Goal: Use online tool/utility: Utilize a website feature to perform a specific function

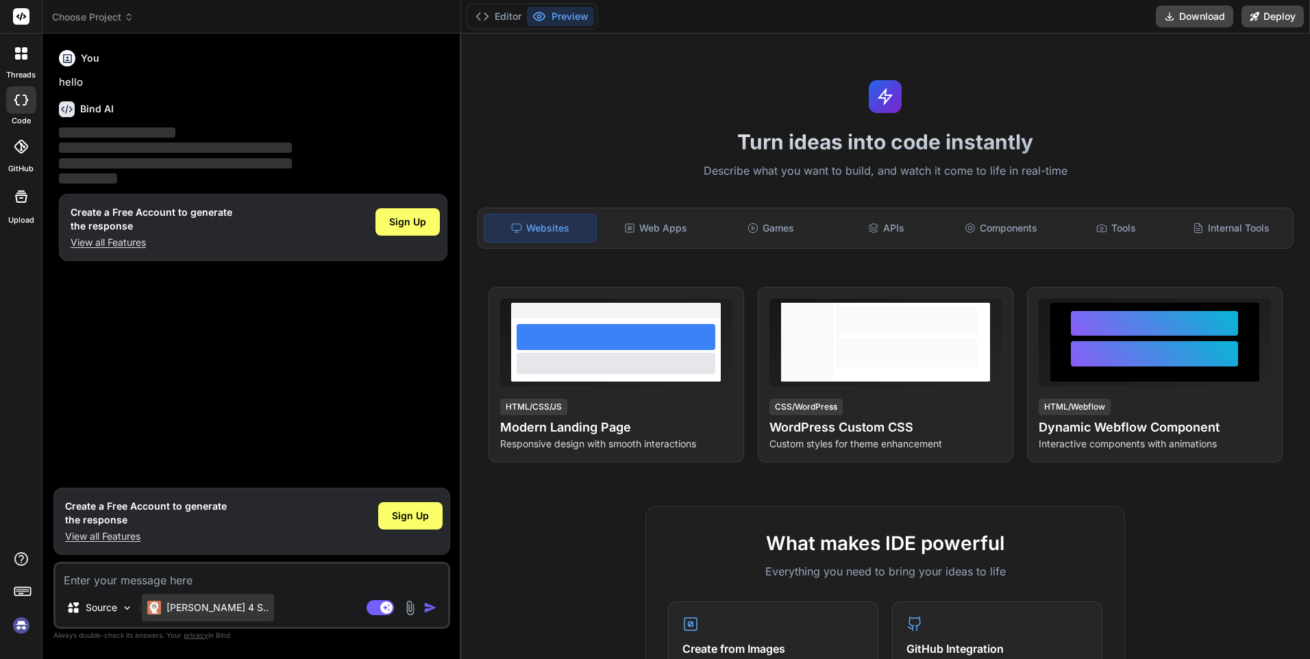
click at [212, 605] on p "[PERSON_NAME] 4 S.." at bounding box center [217, 608] width 102 height 14
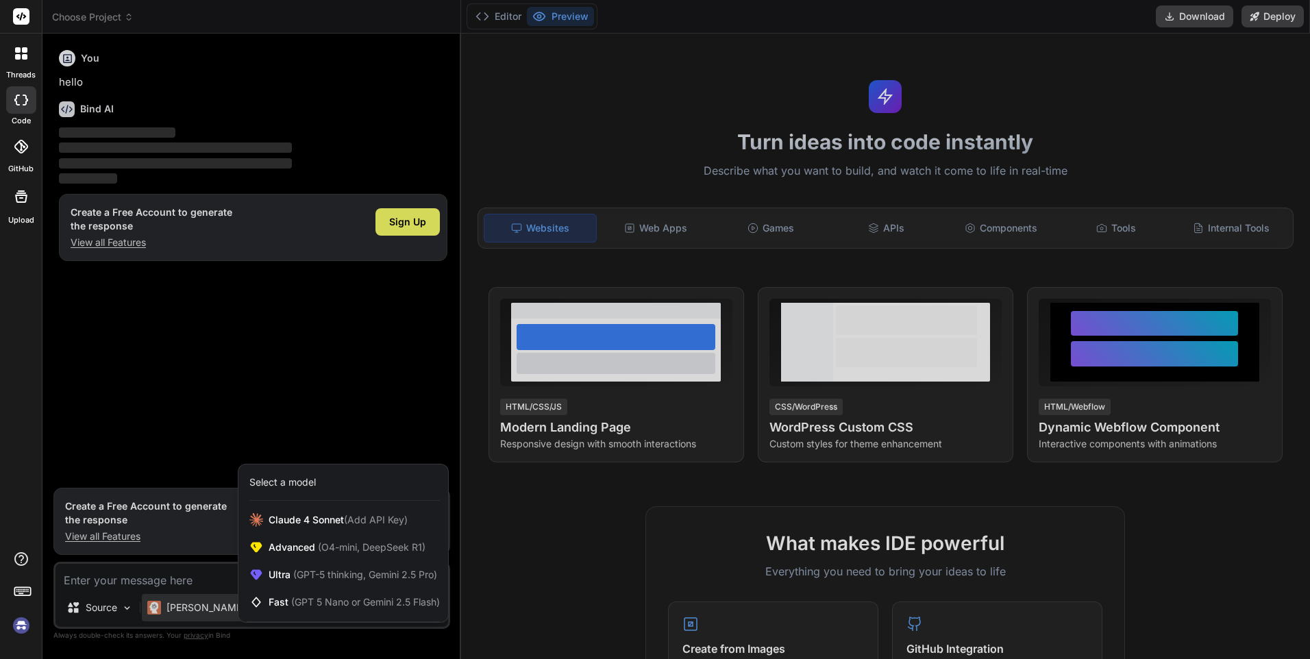
click at [605, 503] on div at bounding box center [655, 329] width 1310 height 659
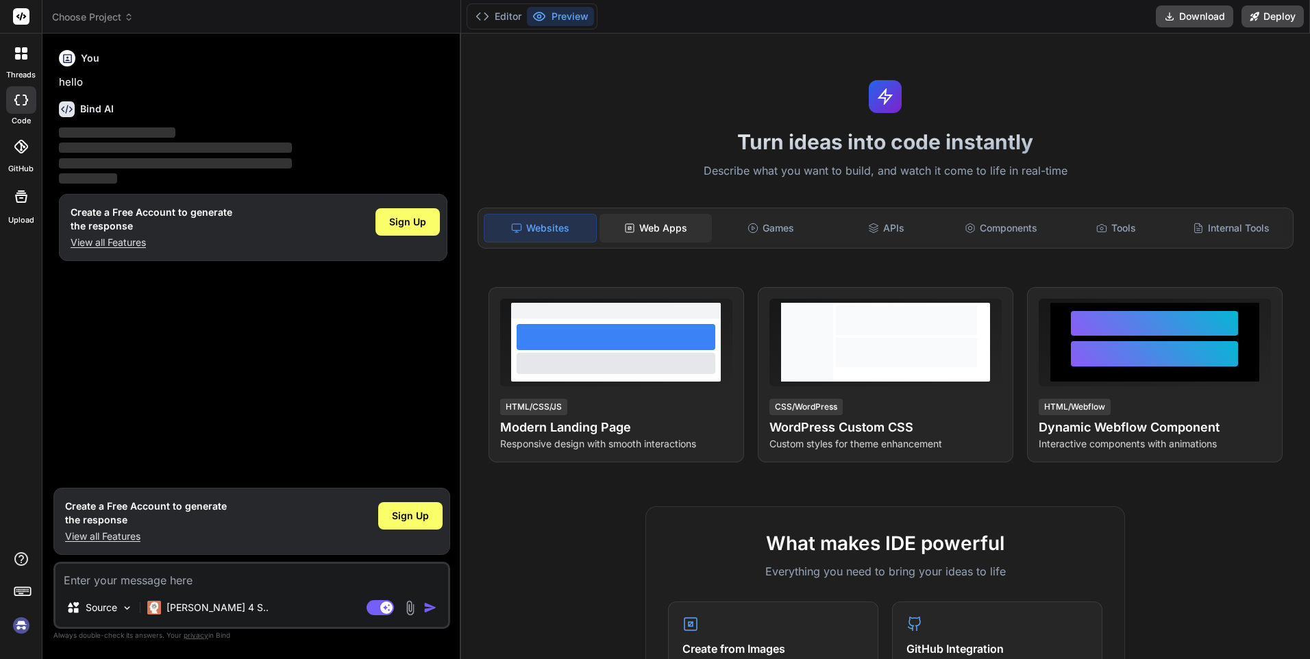
click at [644, 230] on div "Web Apps" at bounding box center [655, 228] width 112 height 29
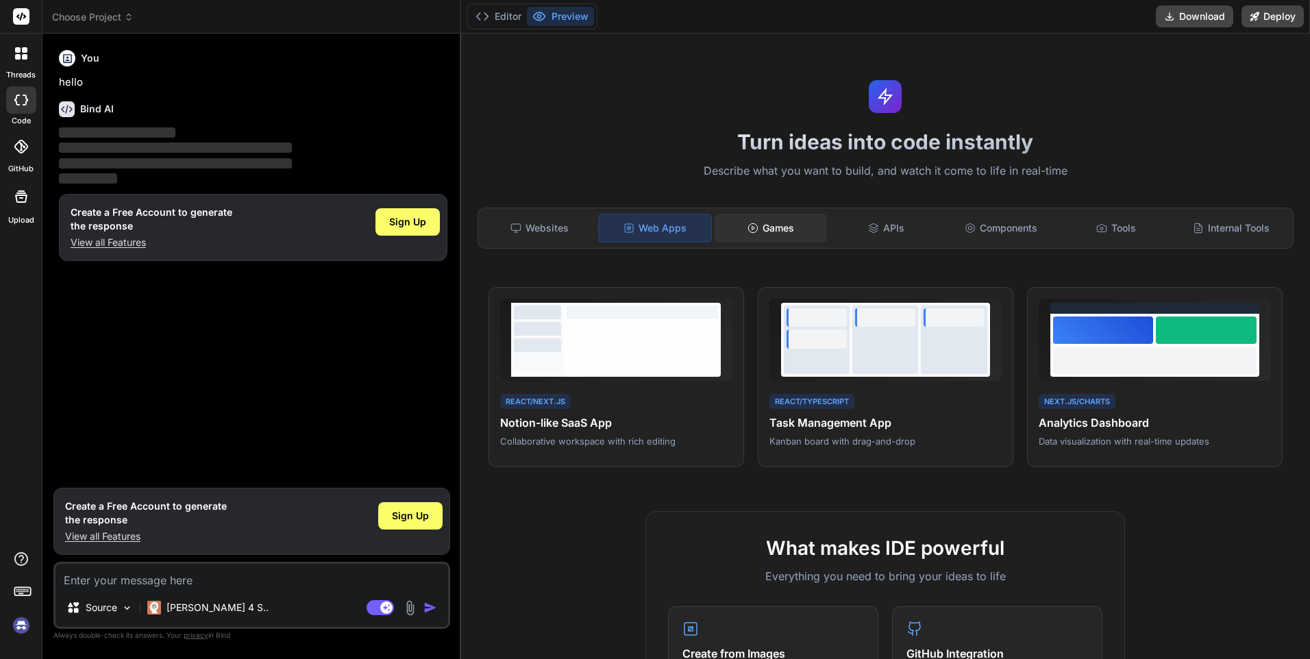
click at [769, 223] on div "Games" at bounding box center [770, 228] width 112 height 29
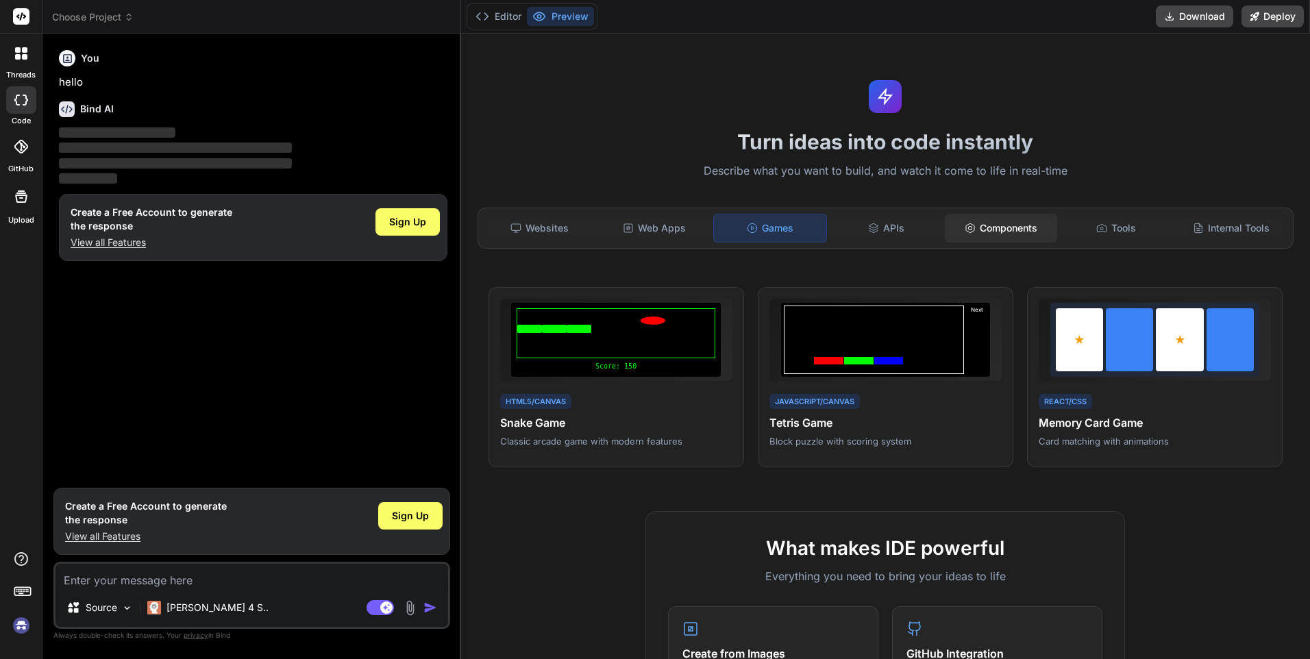
click at [968, 229] on icon at bounding box center [969, 228] width 11 height 11
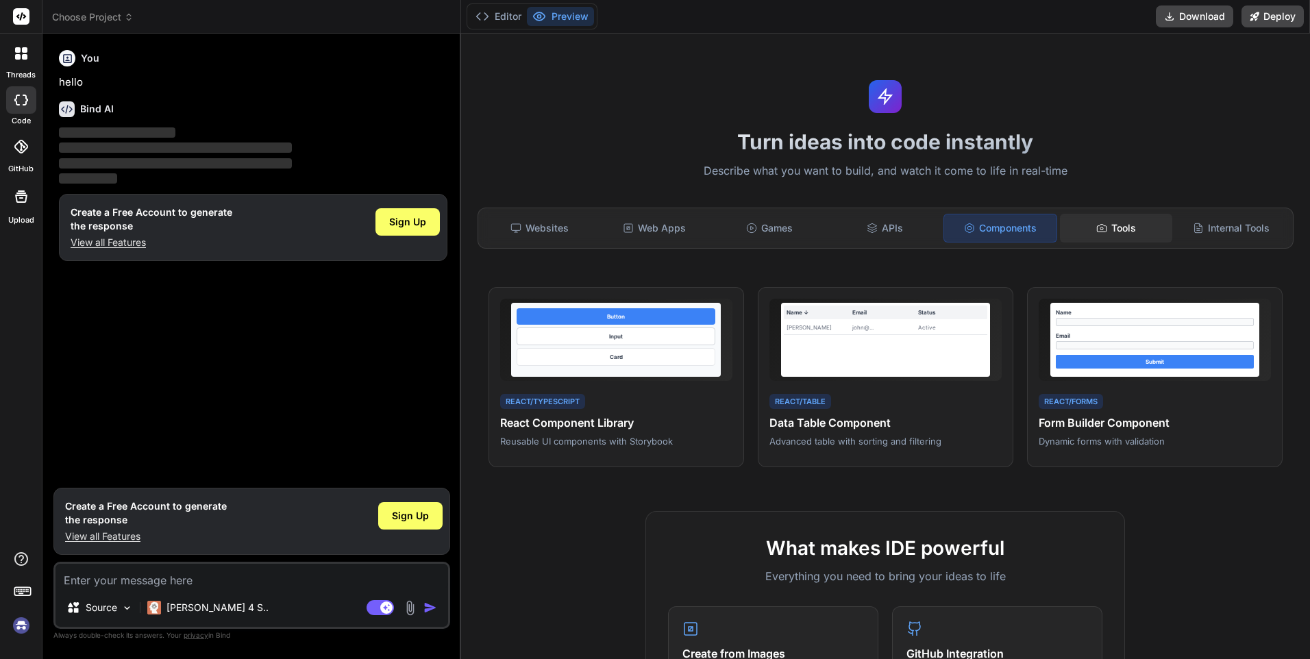
click at [1110, 229] on div "Tools" at bounding box center [1116, 228] width 112 height 29
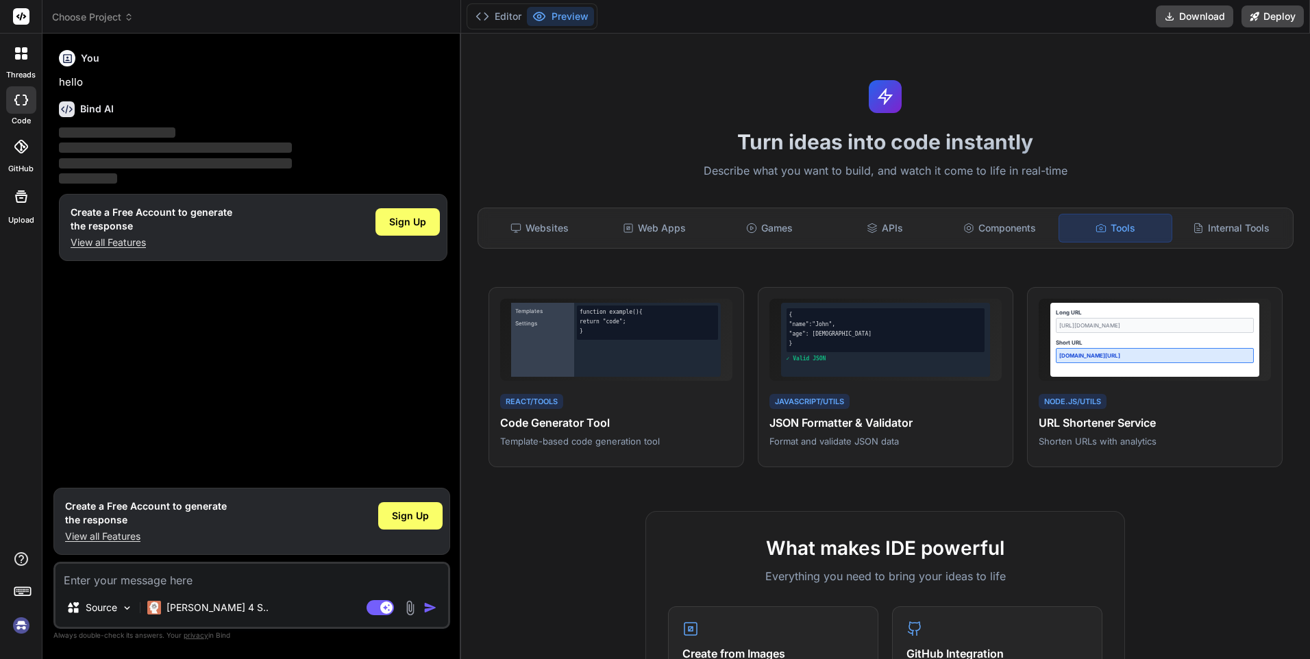
click at [23, 54] on icon at bounding box center [24, 56] width 5 height 5
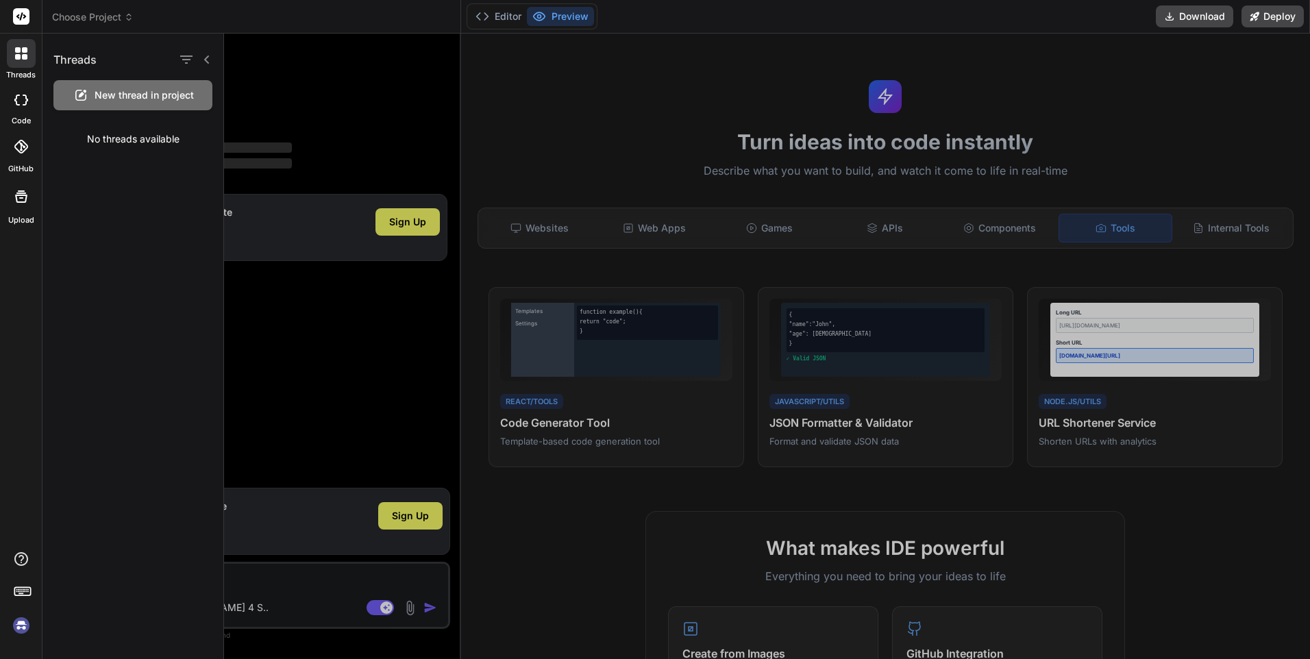
click at [18, 99] on icon at bounding box center [21, 100] width 14 height 11
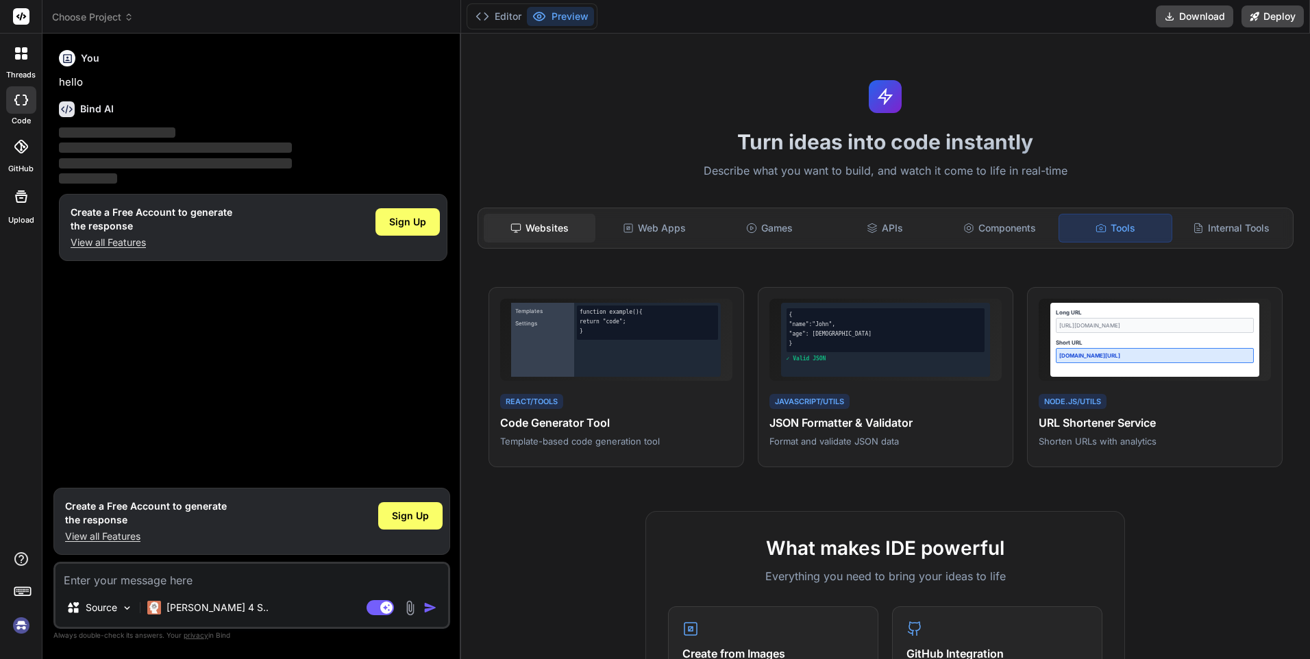
click at [549, 225] on div "Websites" at bounding box center [540, 228] width 112 height 29
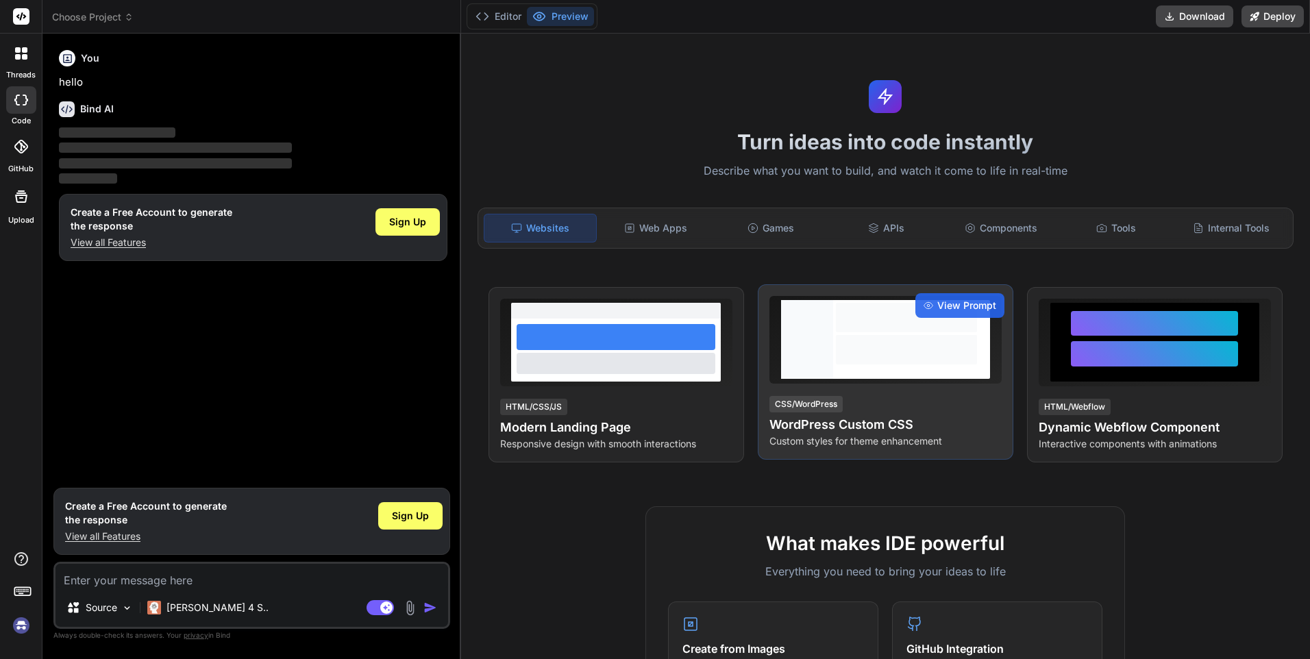
click at [919, 431] on h4 "WordPress Custom CSS" at bounding box center [885, 424] width 232 height 19
click at [983, 295] on div "View Prompt" at bounding box center [959, 305] width 89 height 25
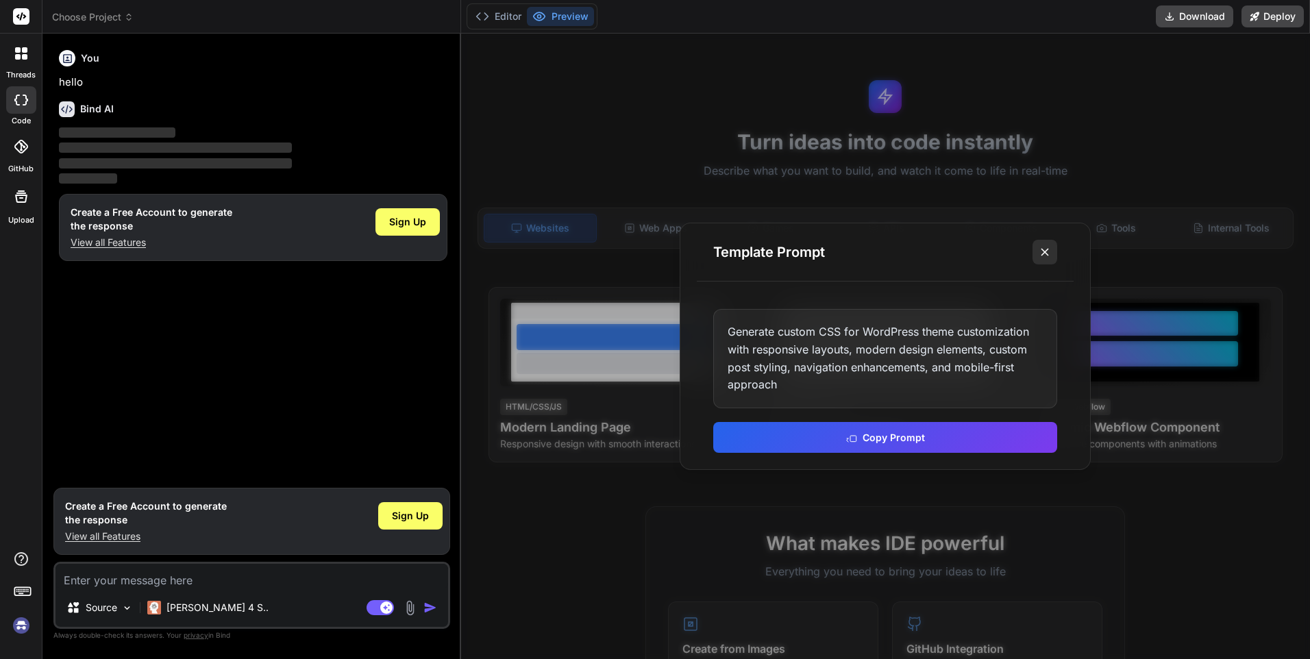
click at [1047, 255] on line at bounding box center [1044, 252] width 7 height 7
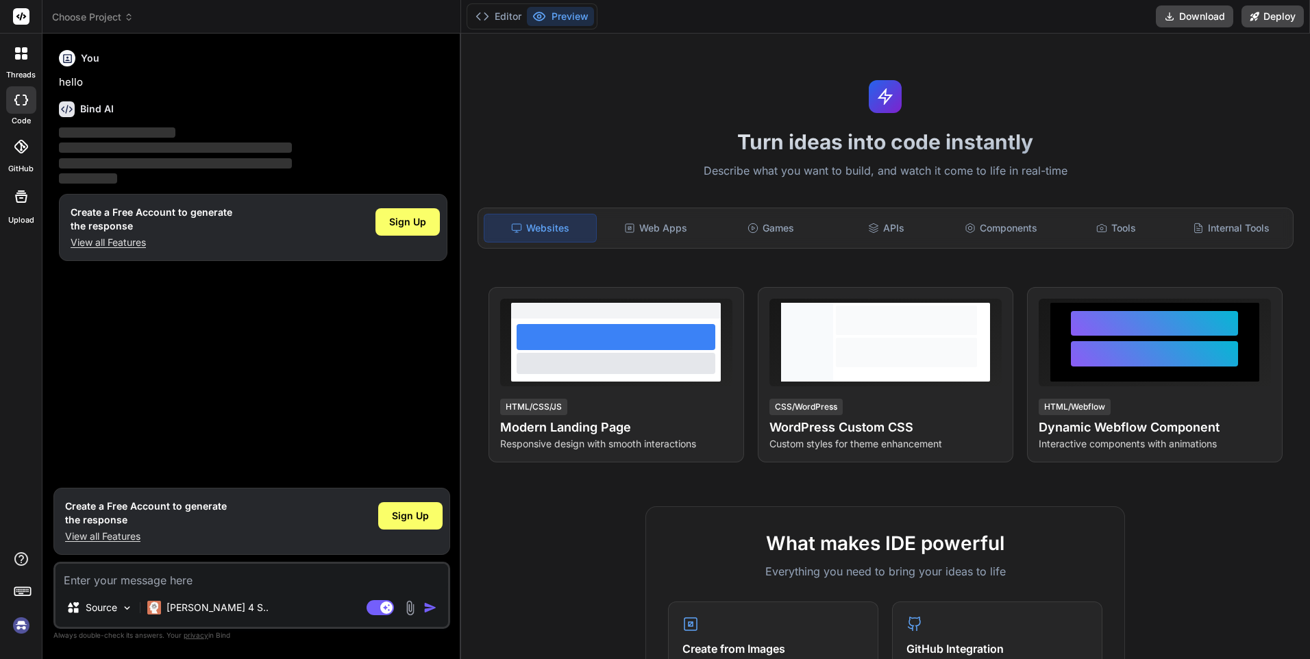
click at [23, 597] on icon at bounding box center [22, 590] width 19 height 19
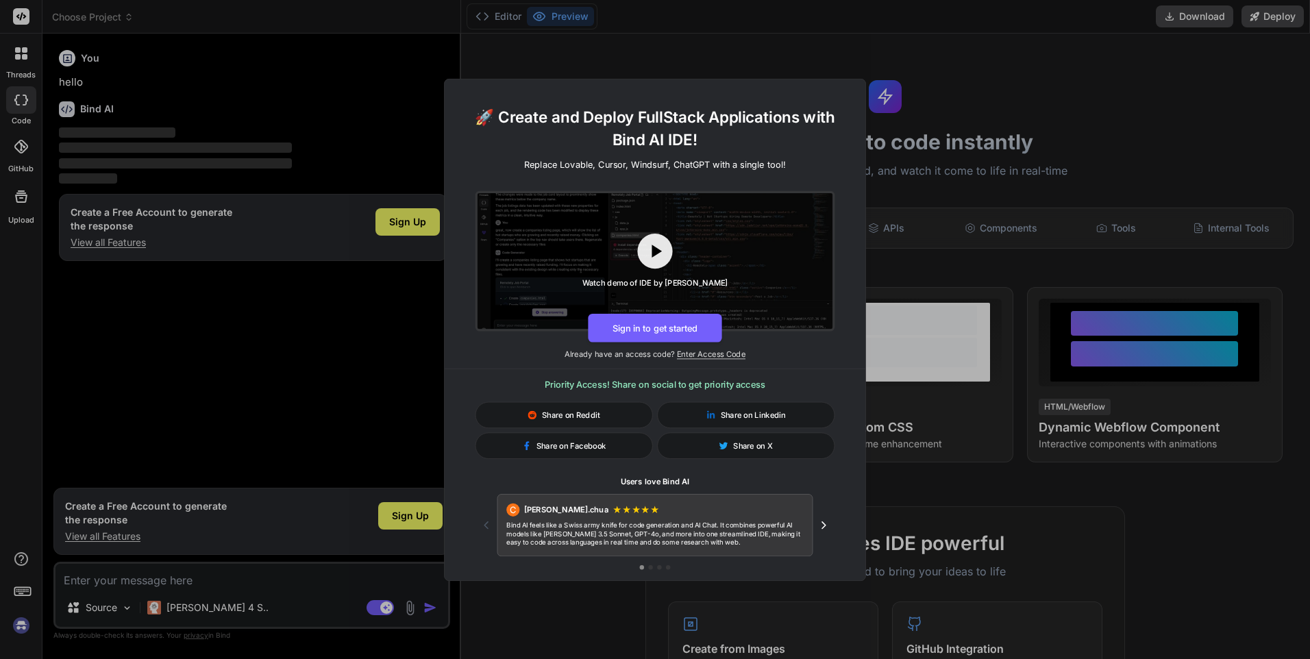
click at [23, 590] on div "🚀 Create and Deploy FullStack Applications with Bind AI IDE! Replace Lovable, C…" at bounding box center [655, 329] width 1310 height 659
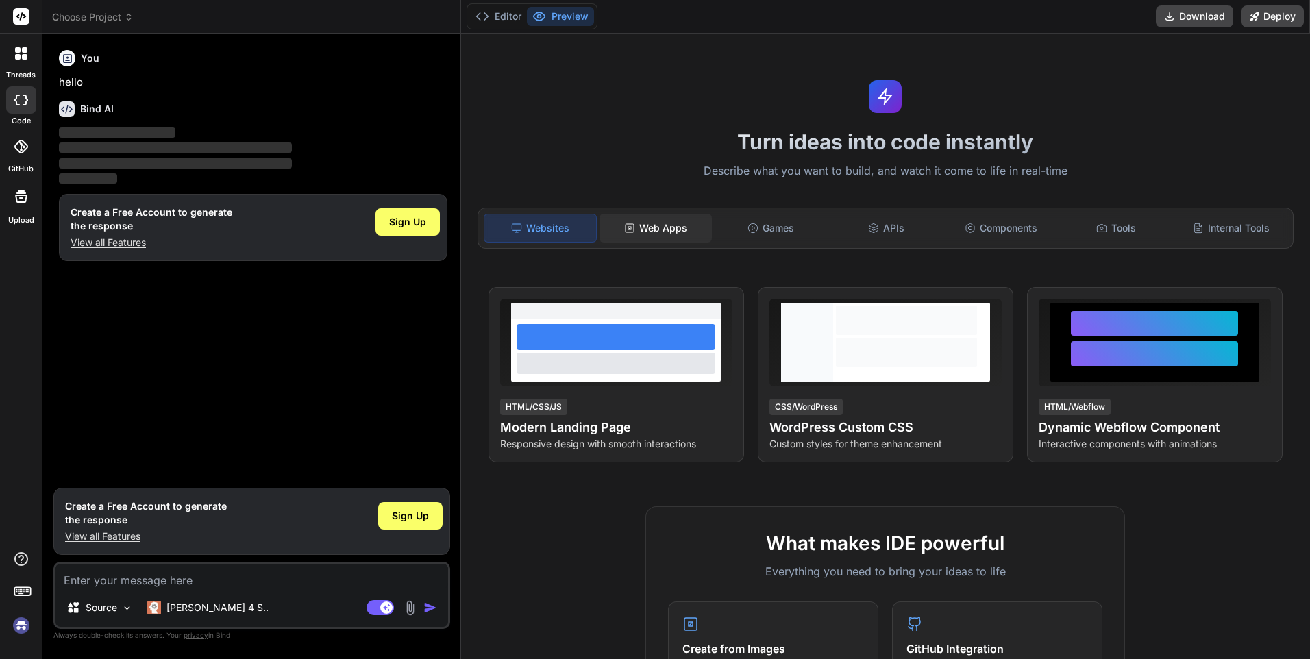
click at [670, 222] on div "Web Apps" at bounding box center [655, 228] width 112 height 29
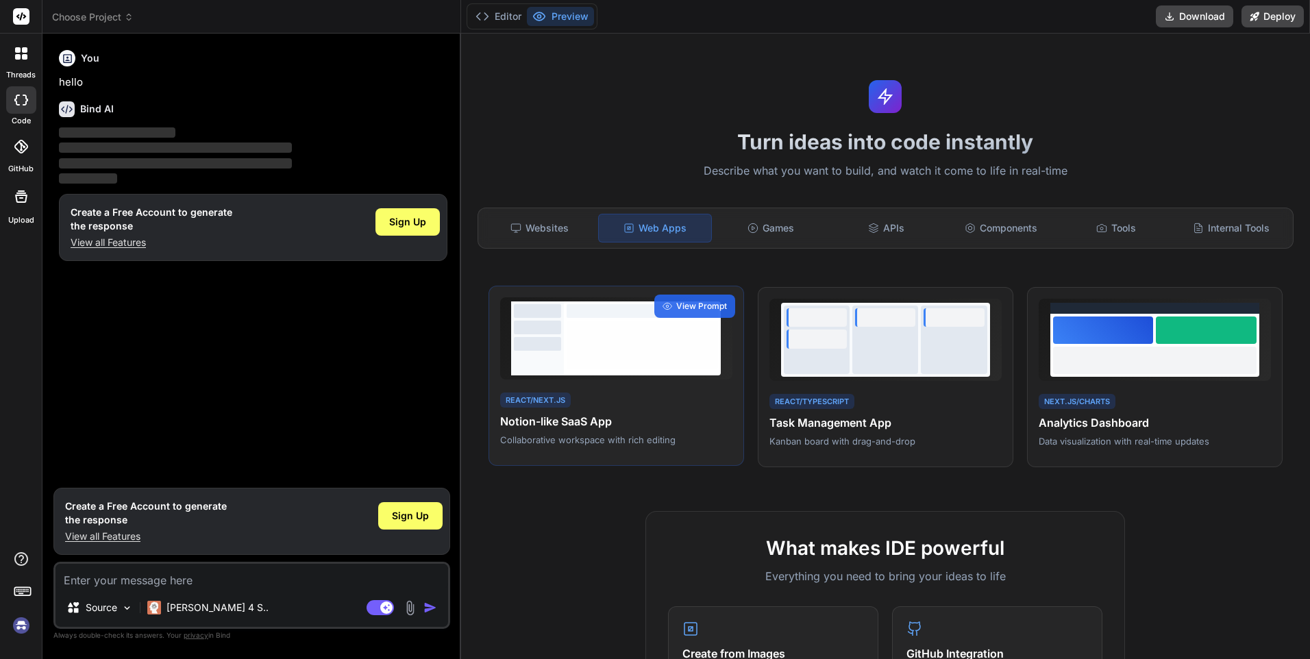
click at [709, 407] on div "React/Next.js Notion-like SaaS App Collaborative workspace with rich editing" at bounding box center [616, 418] width 232 height 56
click at [698, 303] on span "View Prompt" at bounding box center [701, 306] width 51 height 12
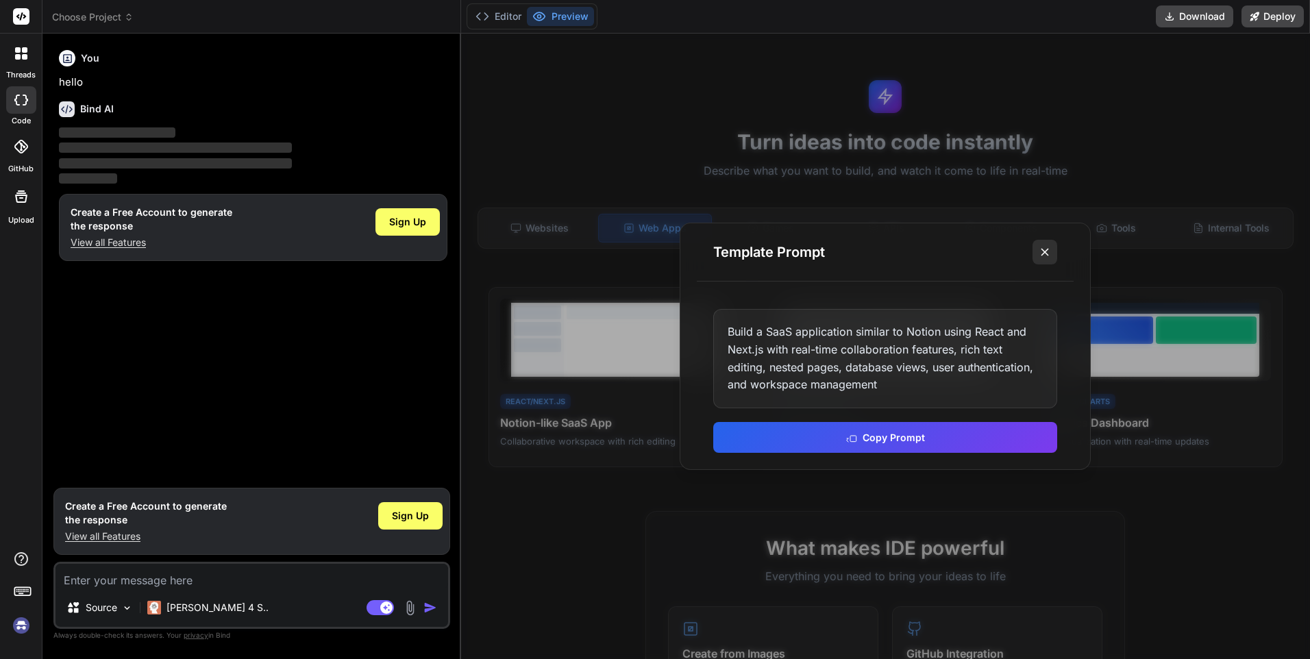
click at [1055, 252] on button at bounding box center [1044, 252] width 25 height 25
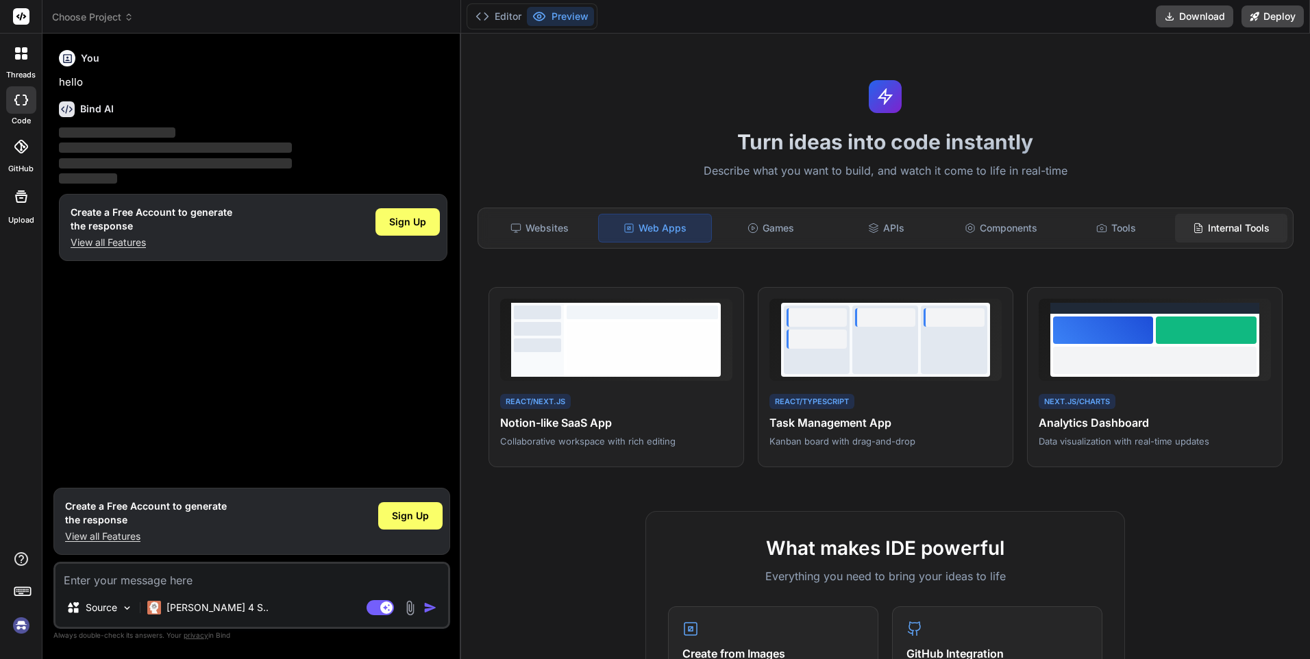
click at [1206, 223] on div "Internal Tools" at bounding box center [1231, 228] width 112 height 29
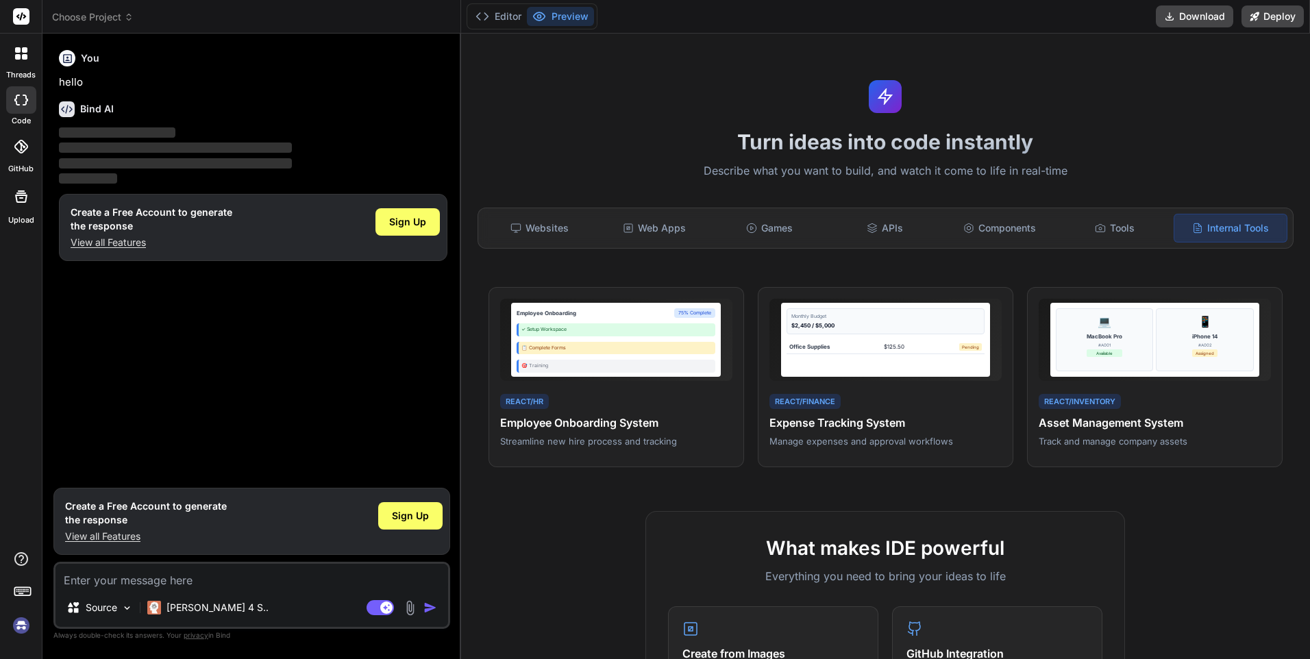
click at [581, 10] on button "Preview" at bounding box center [560, 16] width 67 height 19
drag, startPoint x: 124, startPoint y: 152, endPoint x: 71, endPoint y: 74, distance: 94.2
click at [117, 148] on span "‌" at bounding box center [175, 147] width 233 height 10
type textarea "x"
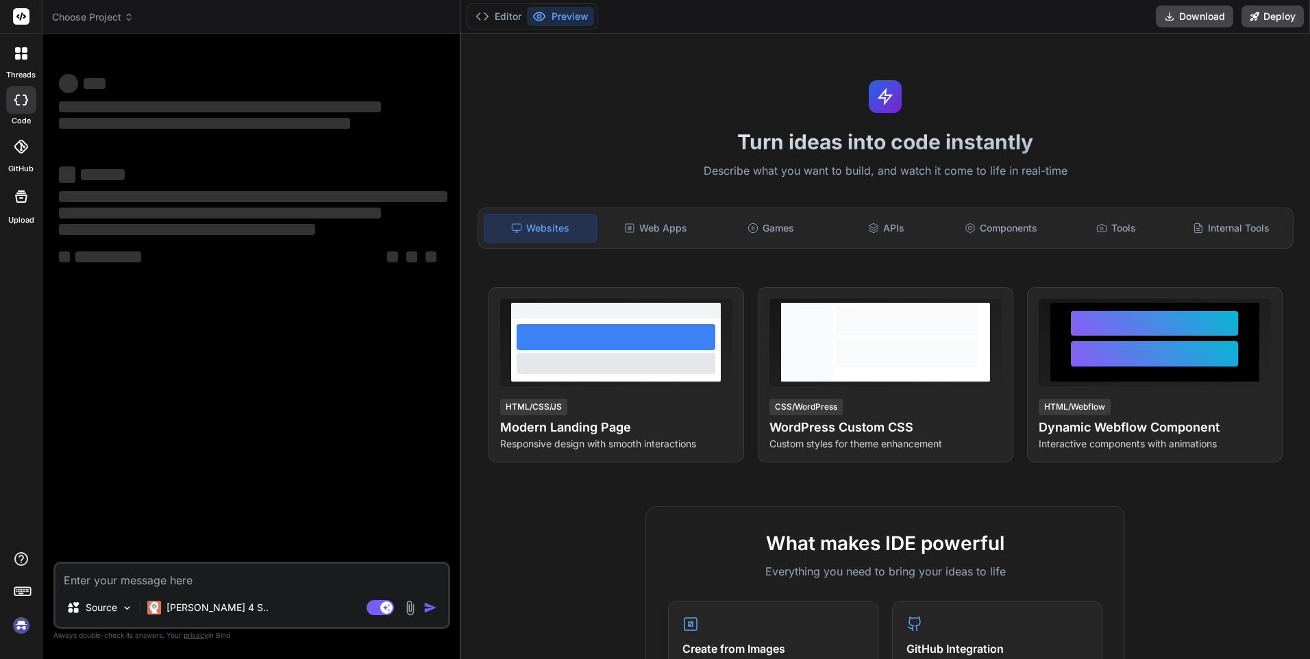
type textarea "x"
